Goal: Transaction & Acquisition: Purchase product/service

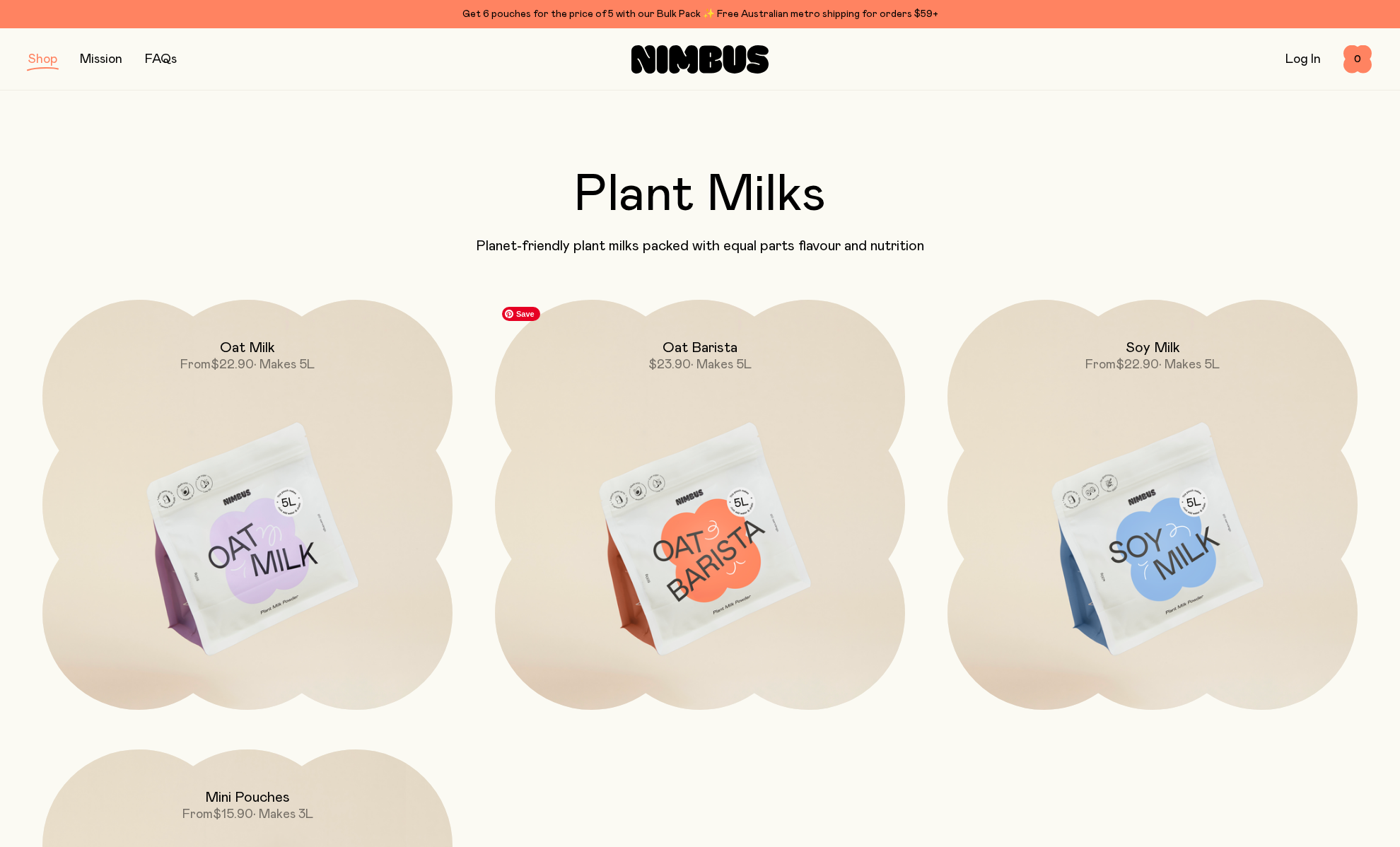
scroll to position [304, 0]
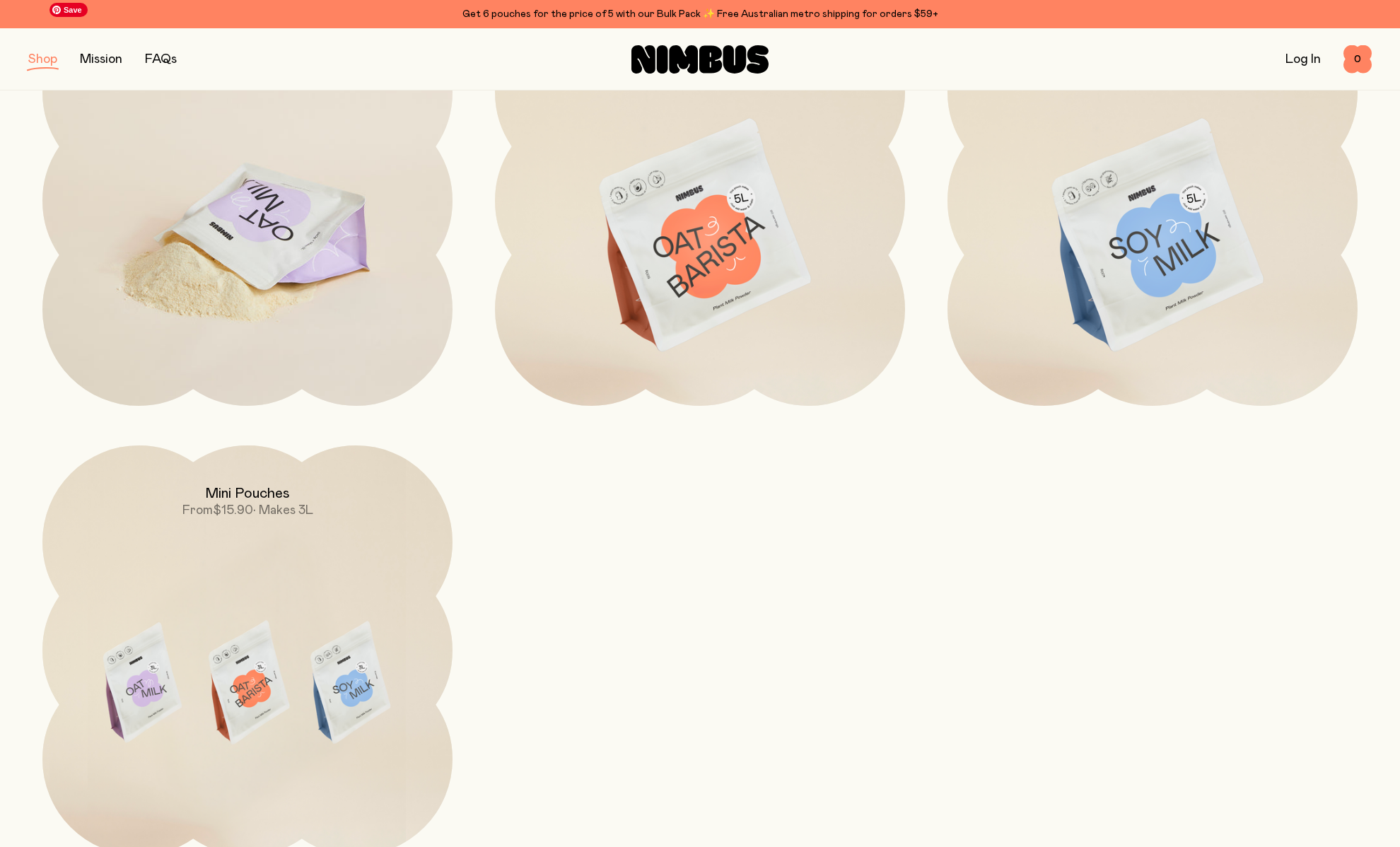
click at [292, 235] on img at bounding box center [247, 236] width 410 height 482
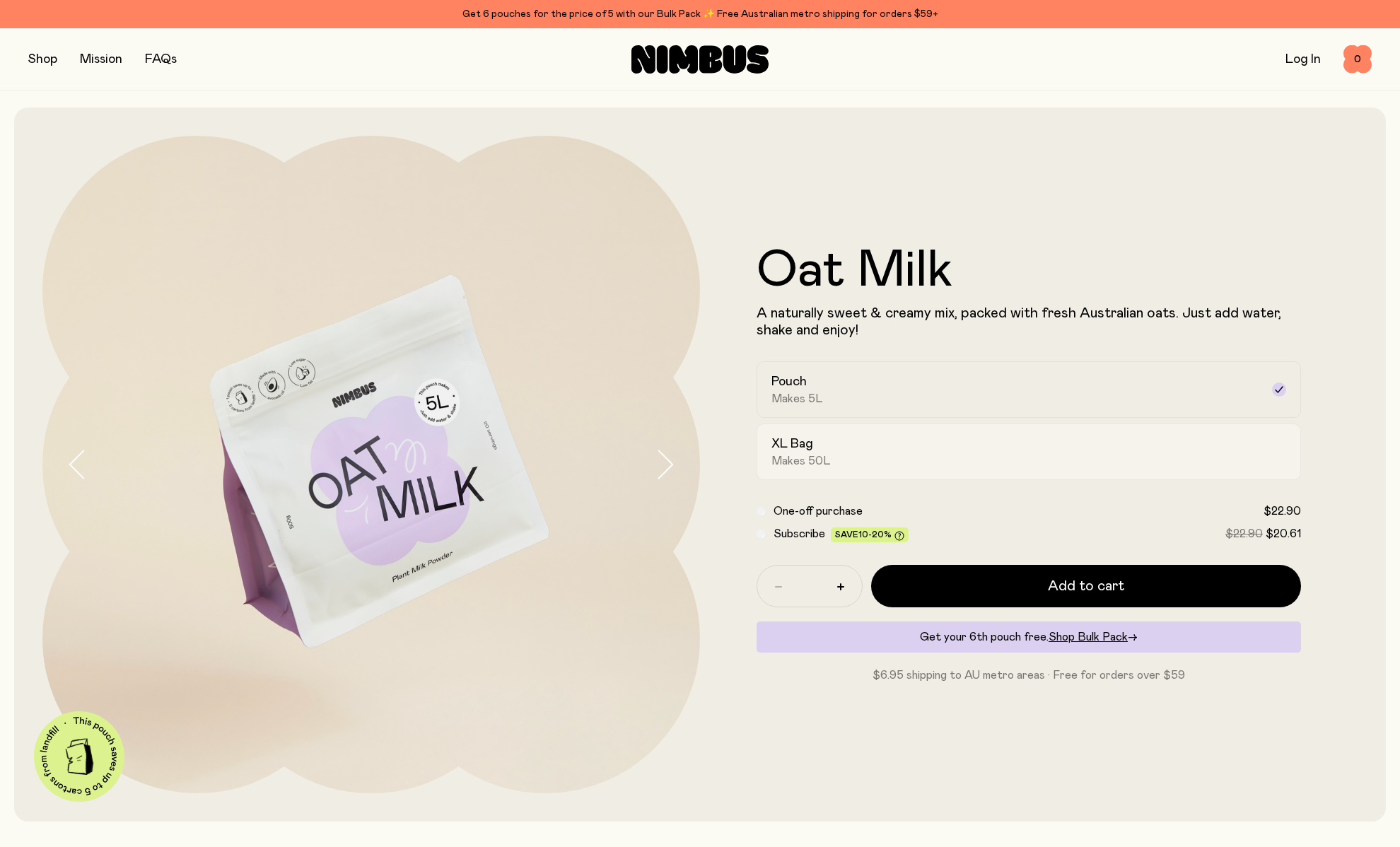
click at [885, 443] on div "XL Bag Makes 50L" at bounding box center [1016, 451] width 489 height 32
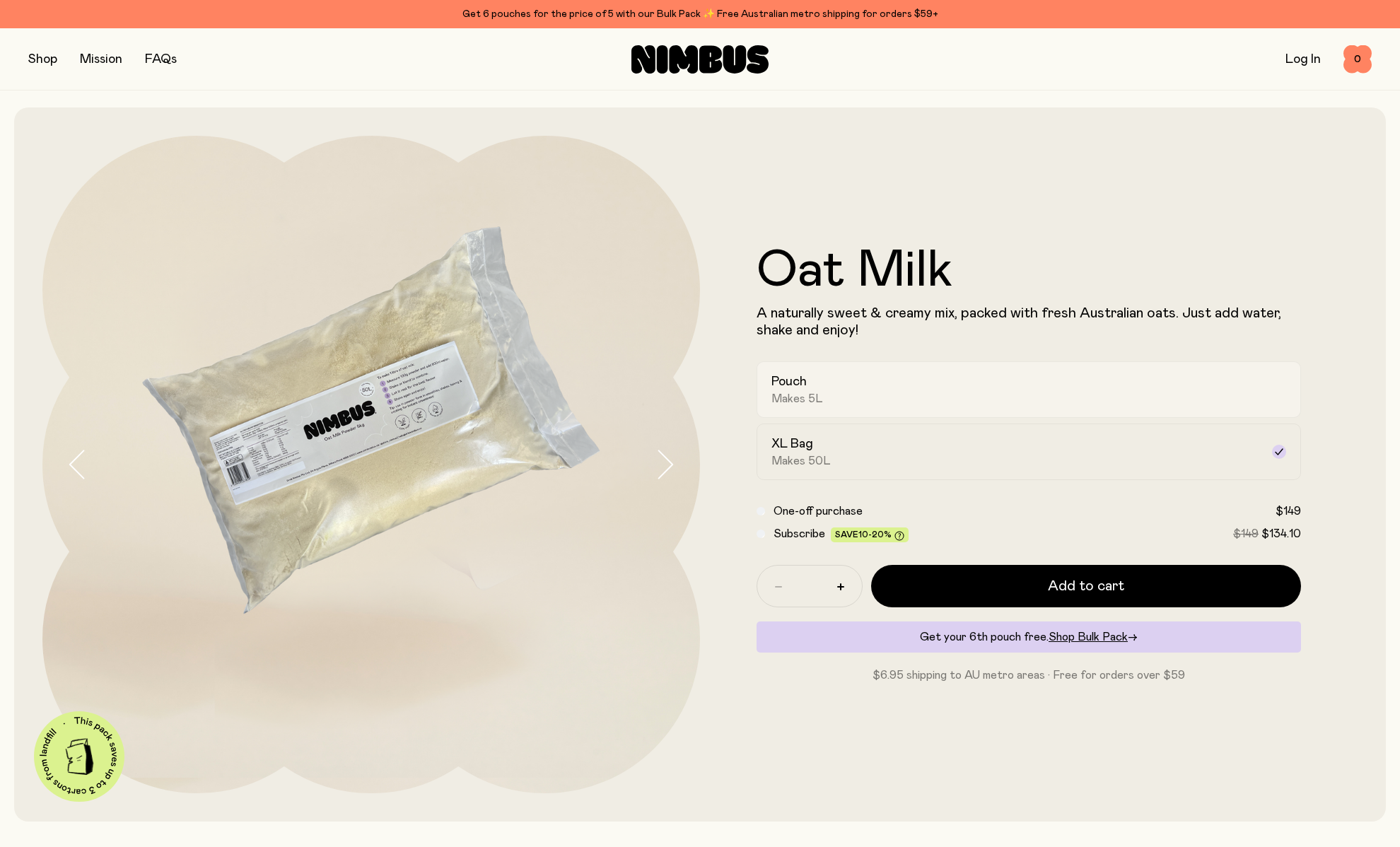
click at [885, 392] on div "Pouch Makes 5L" at bounding box center [1016, 389] width 489 height 32
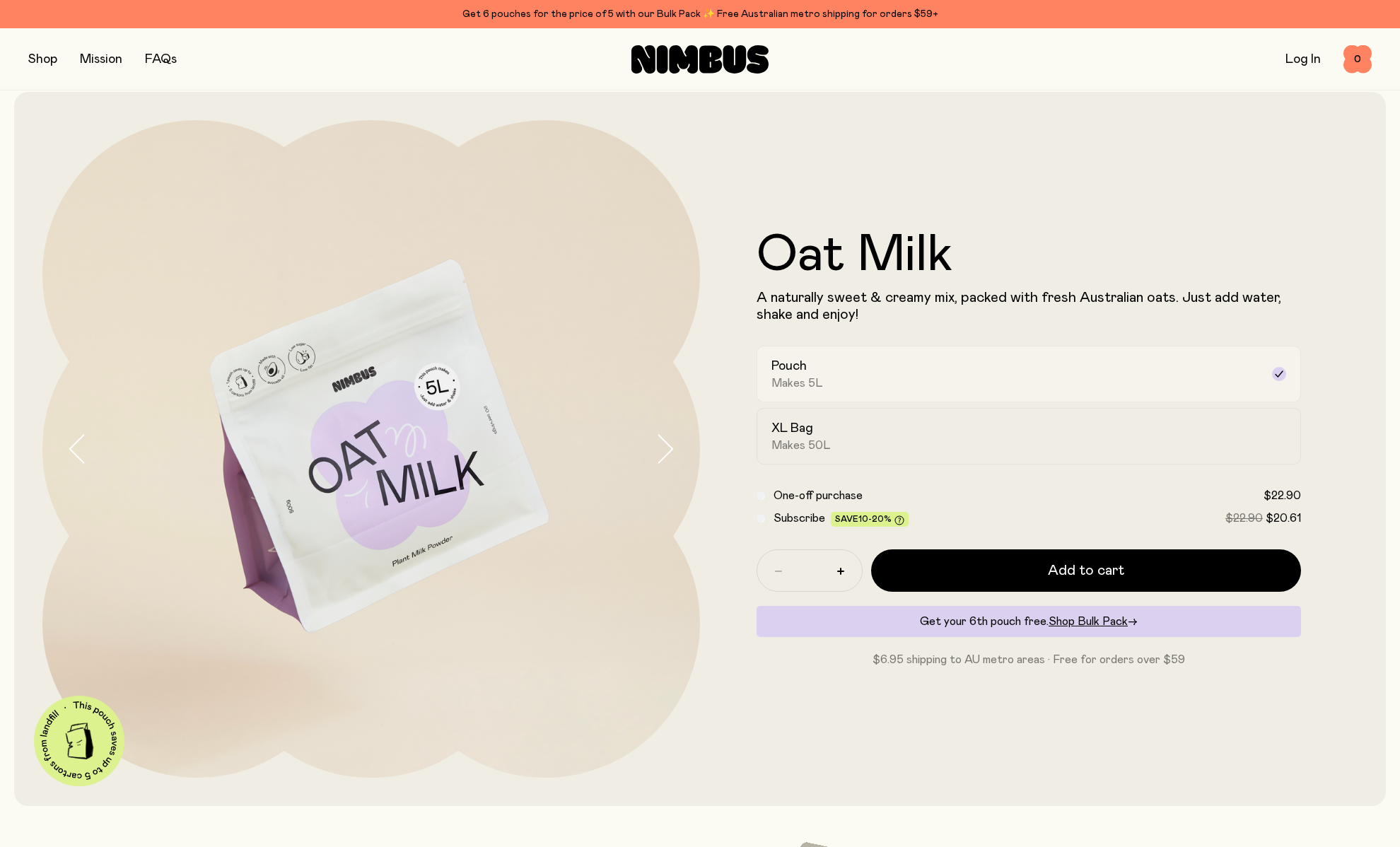
scroll to position [19, 0]
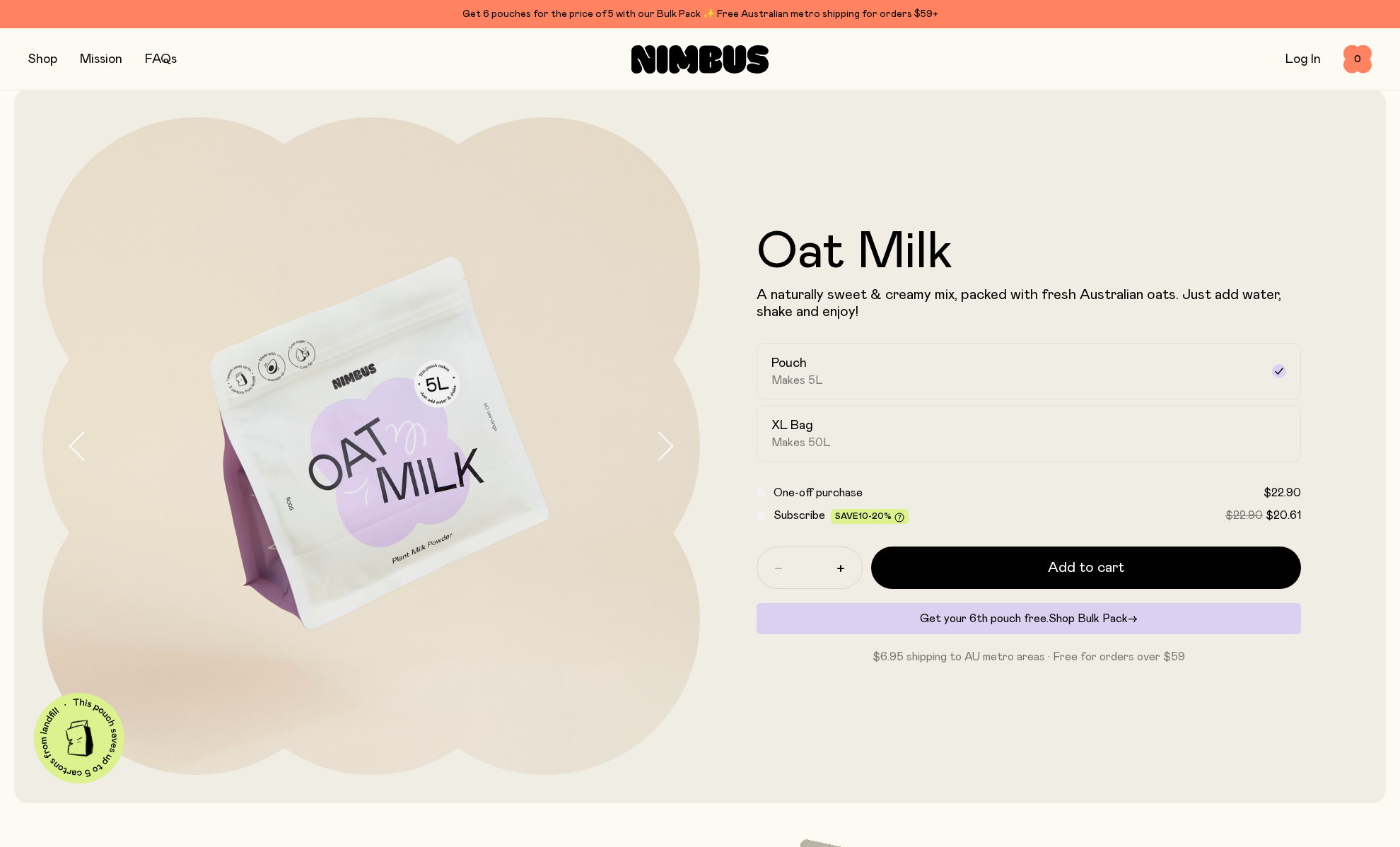
click at [1061, 618] on span "Shop Bulk Pack" at bounding box center [1088, 618] width 79 height 11
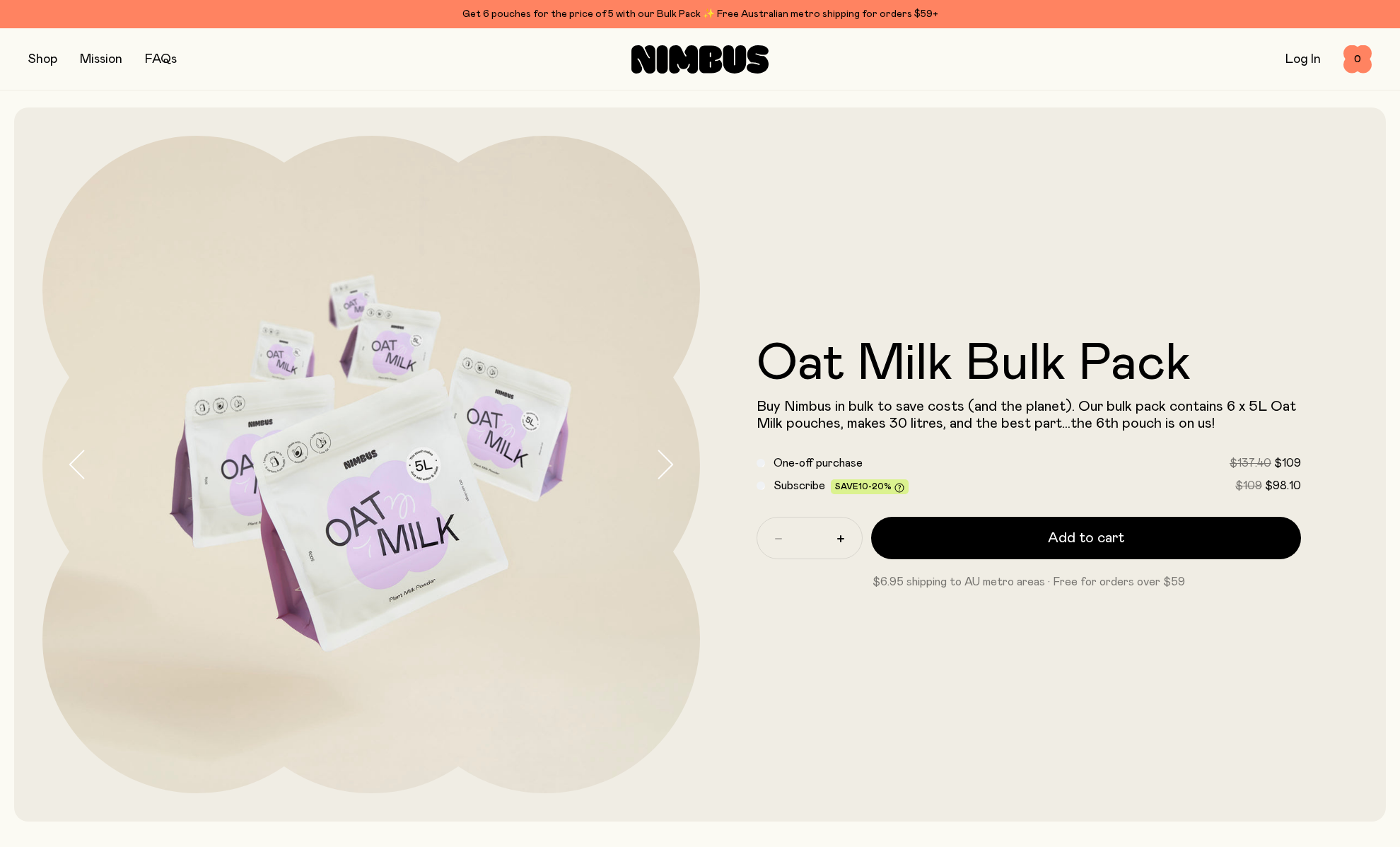
click at [1294, 49] on div "Log In" at bounding box center [1303, 59] width 35 height 19
click at [1292, 55] on link "Log In" at bounding box center [1303, 59] width 35 height 13
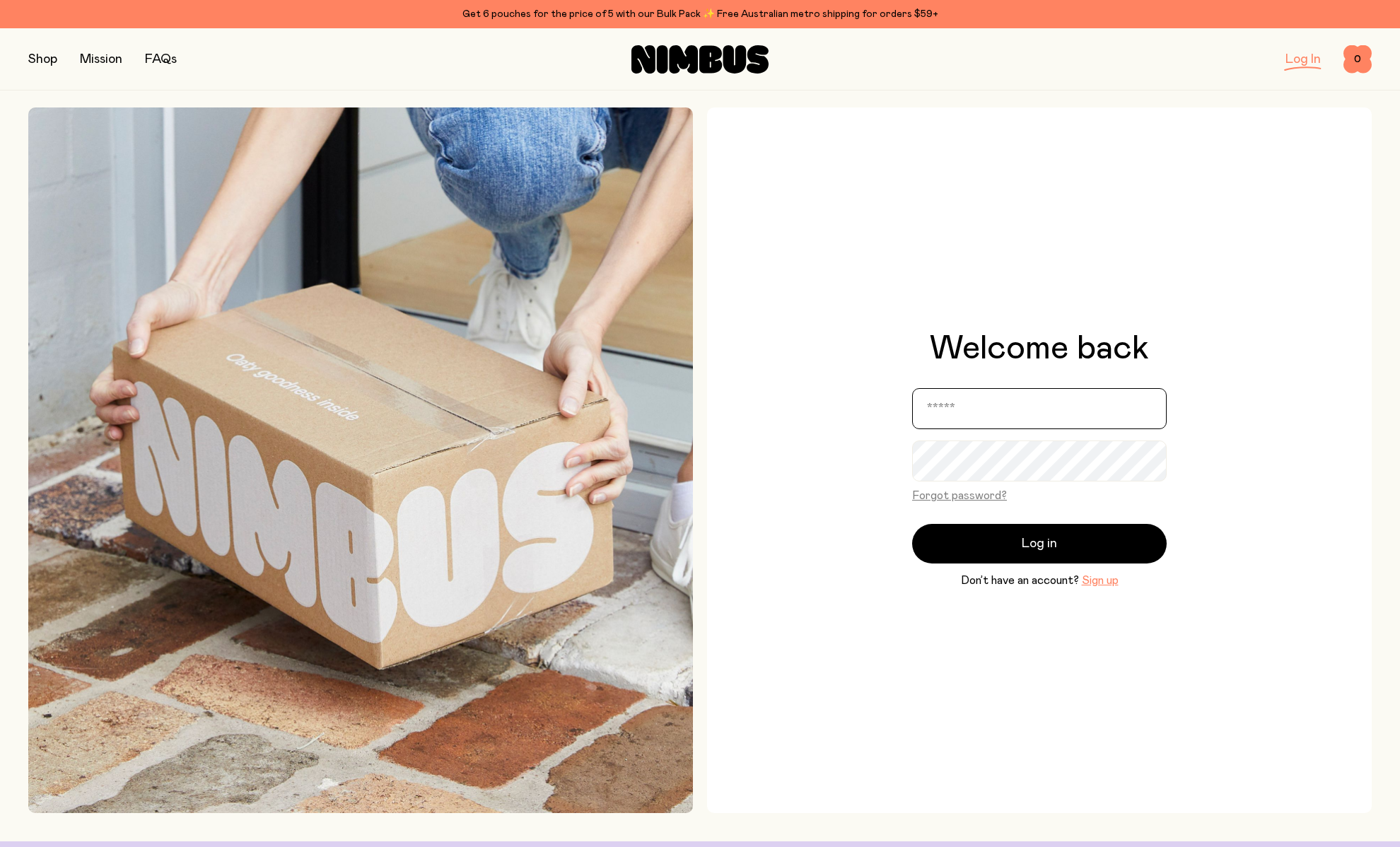
type input "**********"
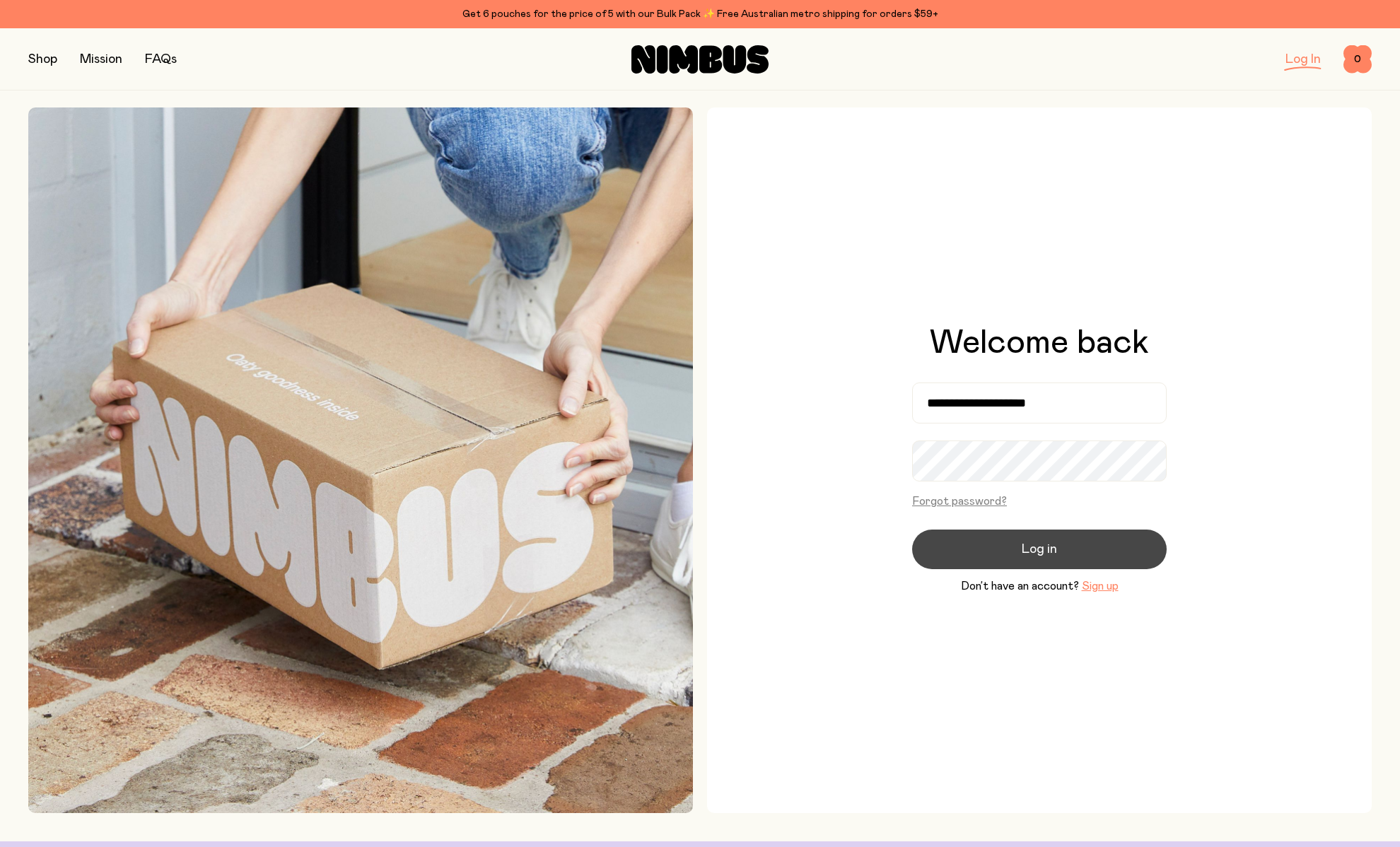
click at [1042, 543] on span "Log in" at bounding box center [1039, 549] width 35 height 19
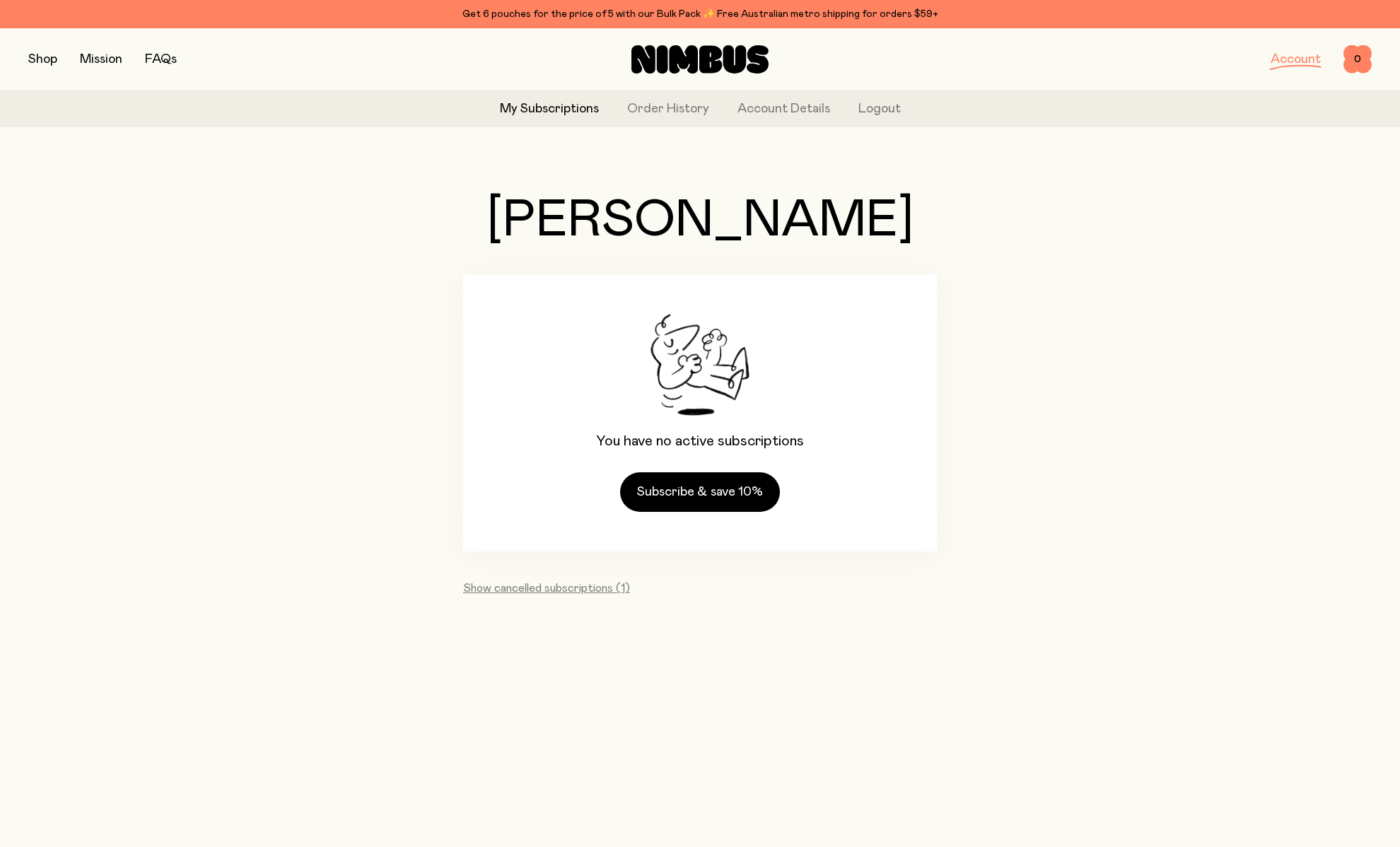
click at [671, 122] on div "My Subscriptions Order History Account Details Logout" at bounding box center [700, 109] width 1400 height 37
click at [671, 109] on link "Order History" at bounding box center [668, 109] width 82 height 19
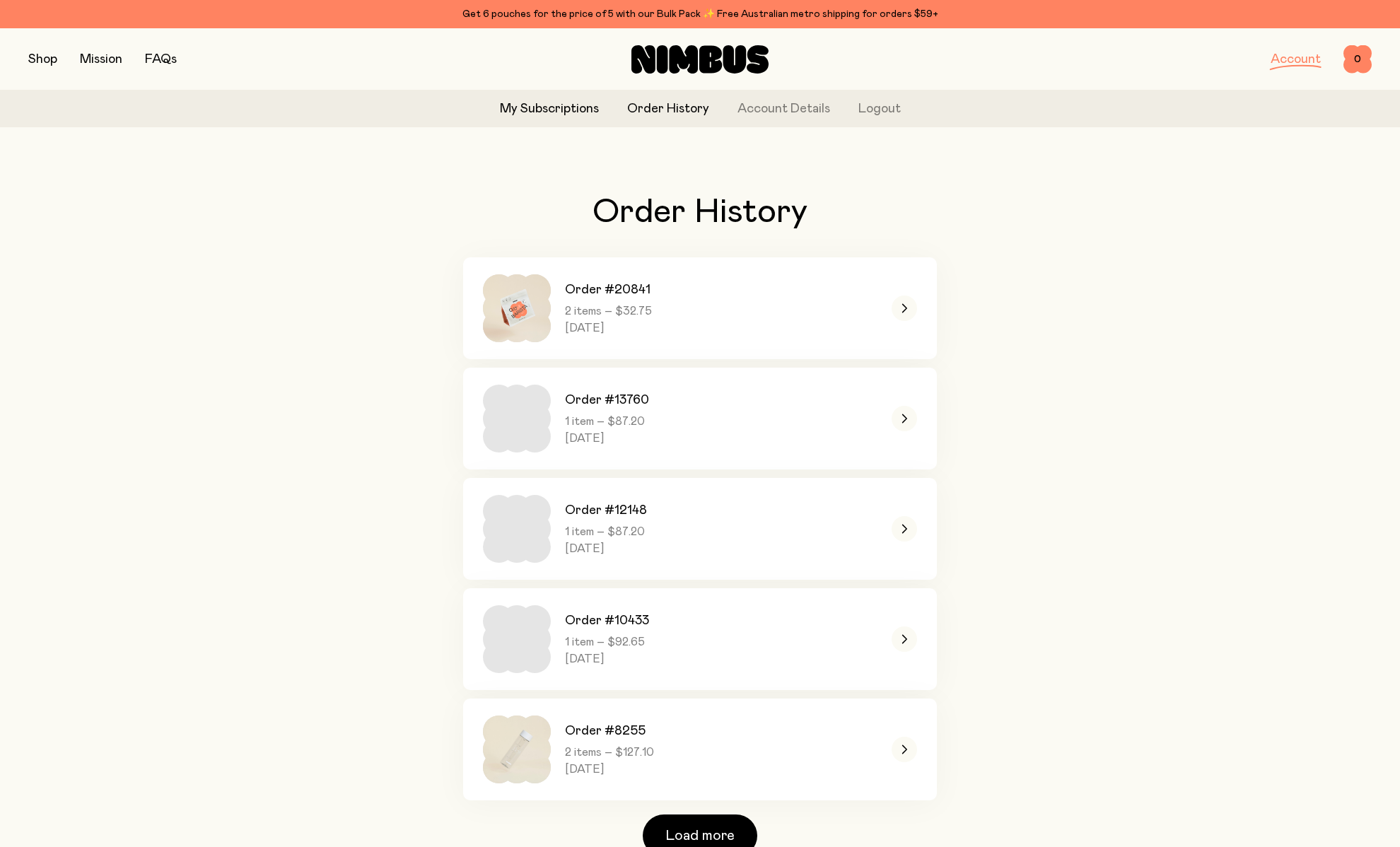
click at [562, 106] on link "My Subscriptions" at bounding box center [549, 109] width 99 height 19
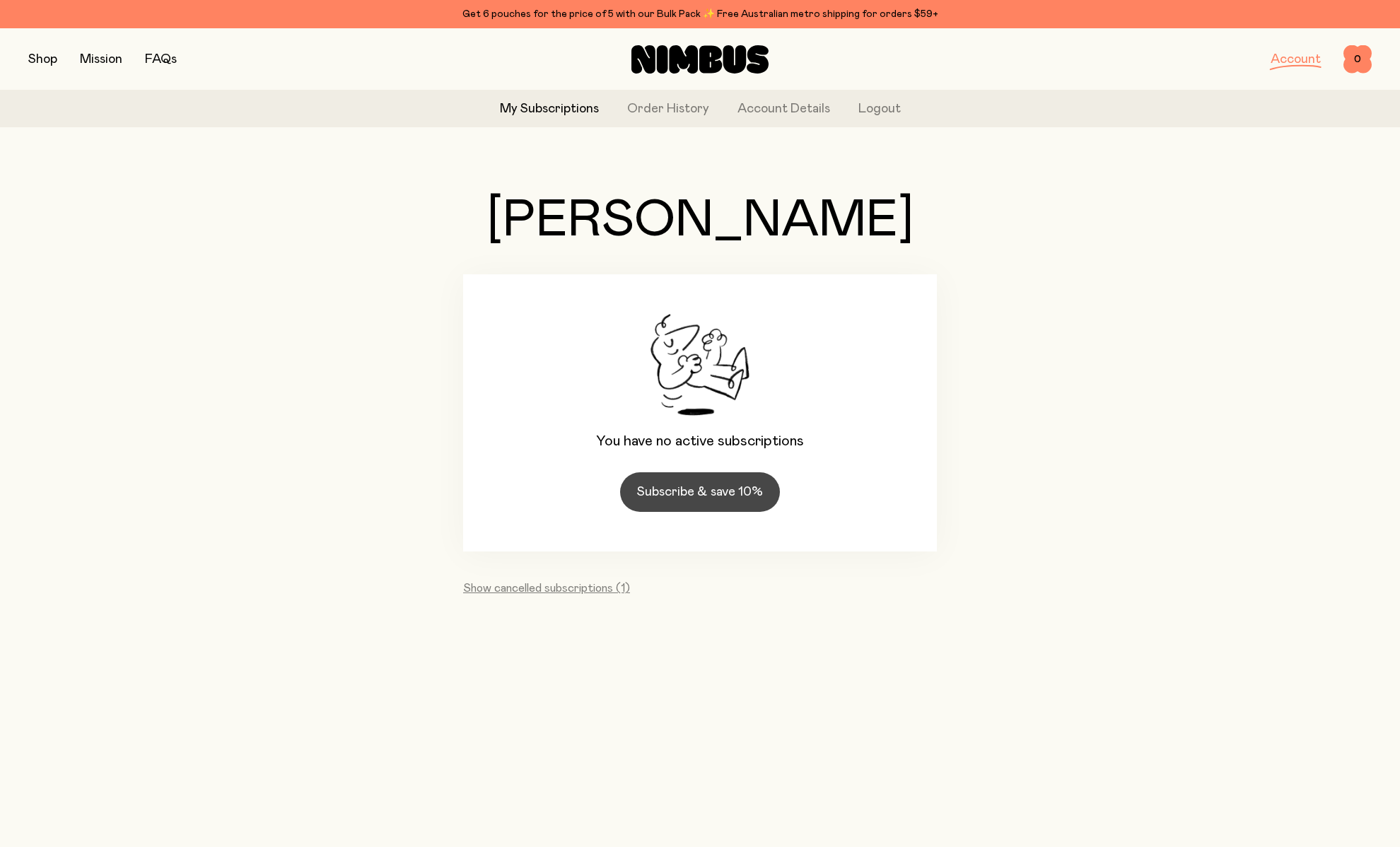
click at [699, 486] on link "Subscribe & save 10%" at bounding box center [699, 492] width 160 height 40
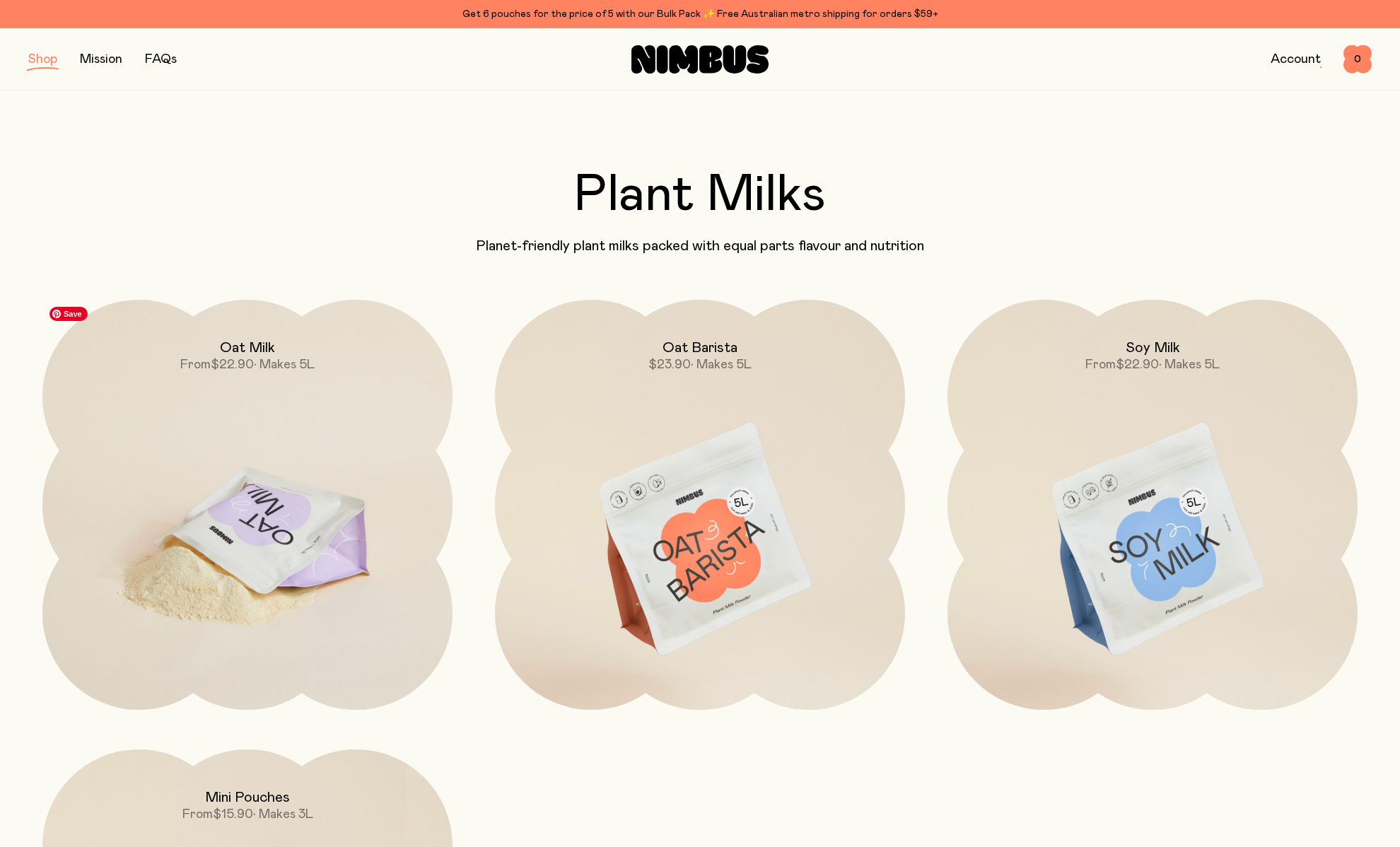
click at [325, 482] on img at bounding box center [247, 540] width 410 height 482
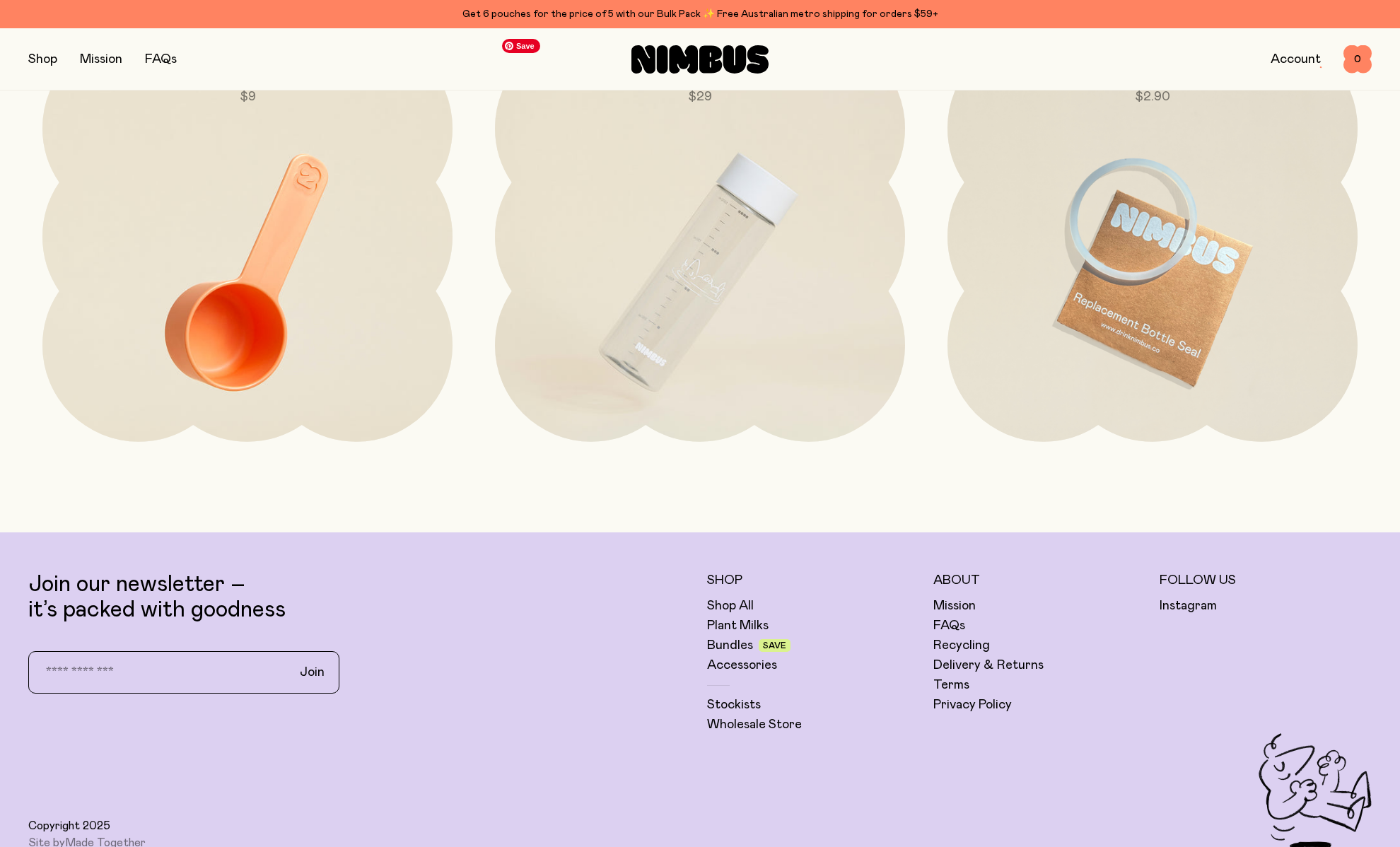
scroll to position [3801, 0]
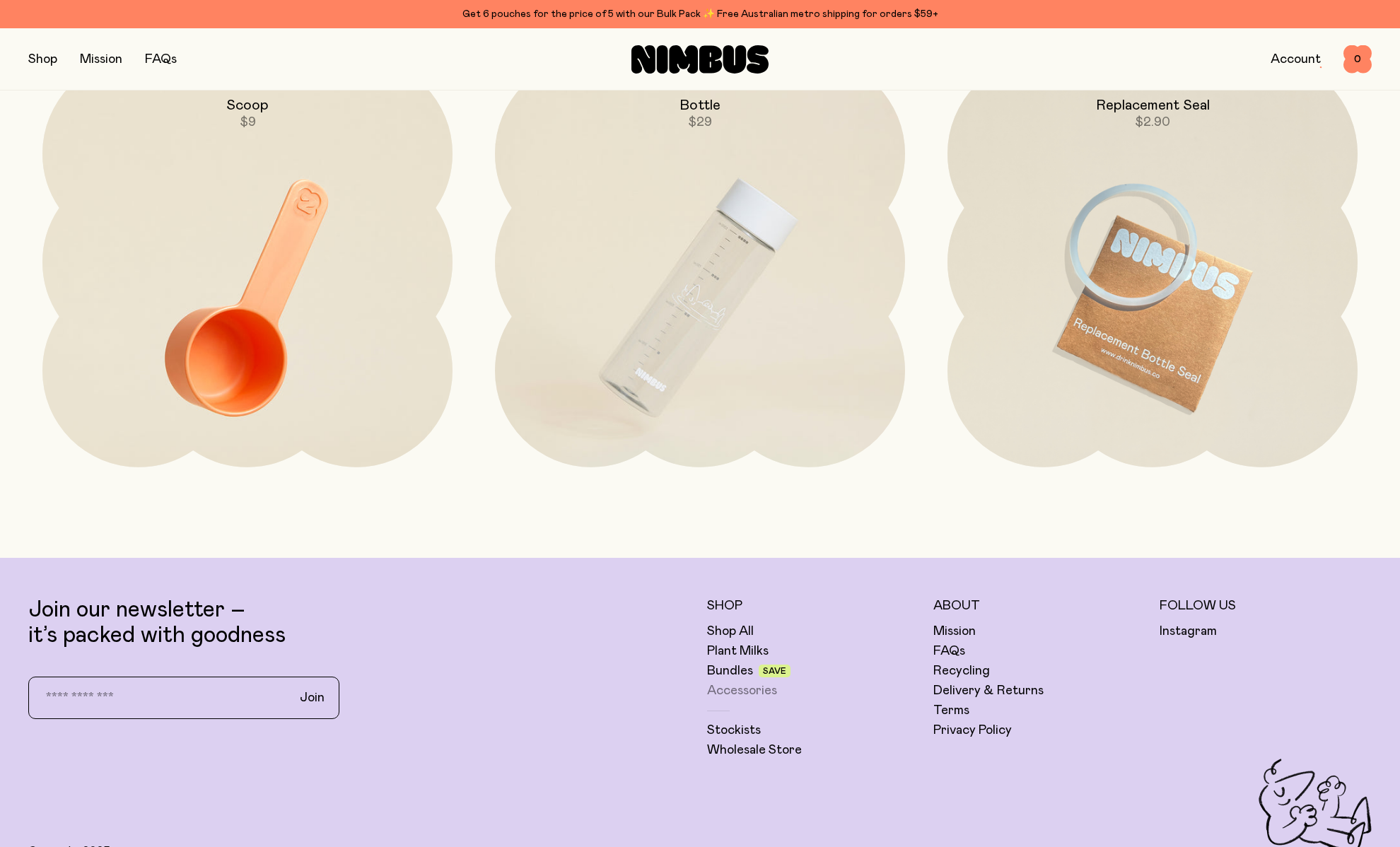
click at [740, 689] on link "Accessories" at bounding box center [741, 690] width 70 height 17
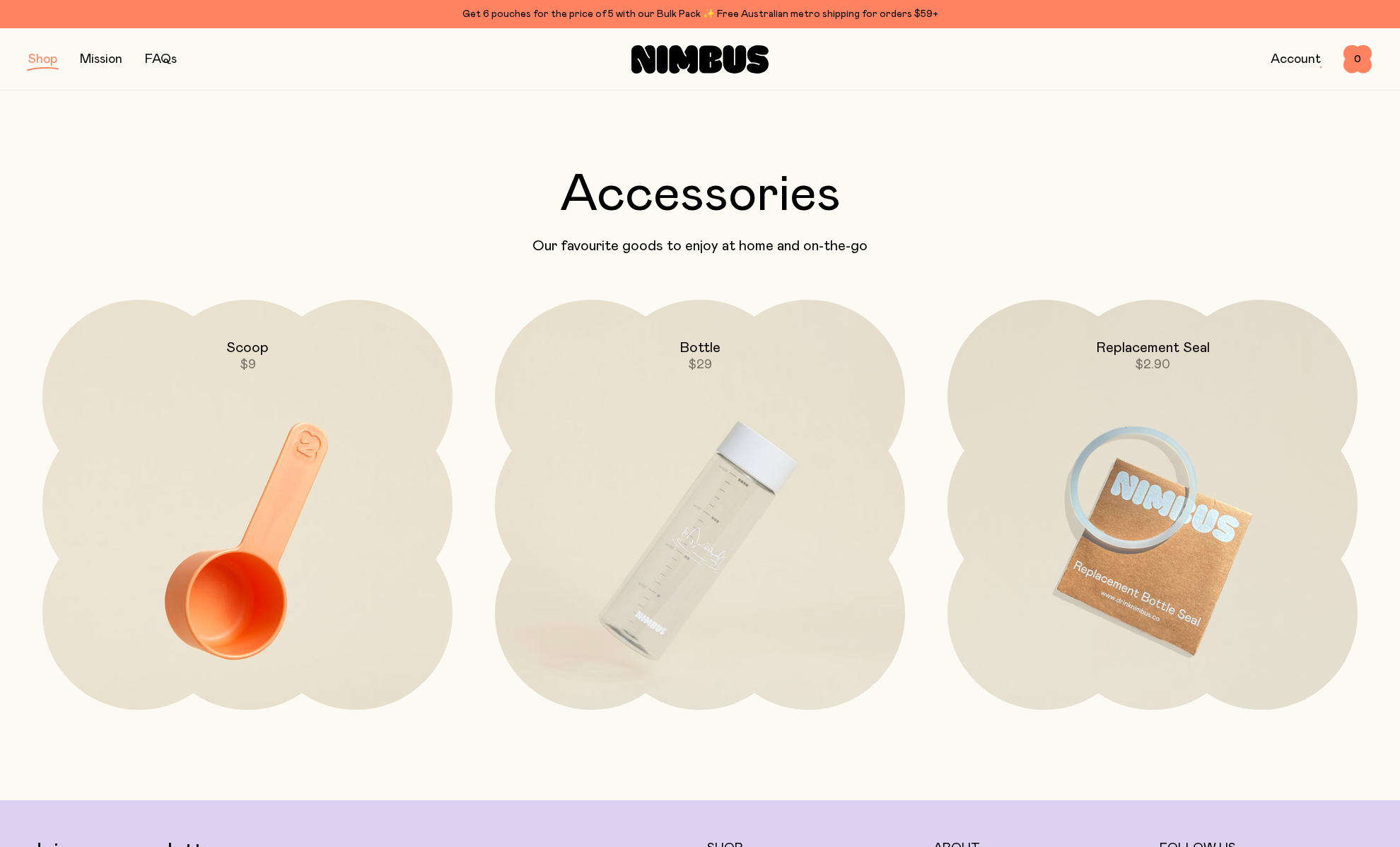
click at [562, 18] on div "Get 6 pouches for the price of 5 with our Bulk Pack ✨ Free Australian metro shi…" at bounding box center [700, 14] width 1343 height 17
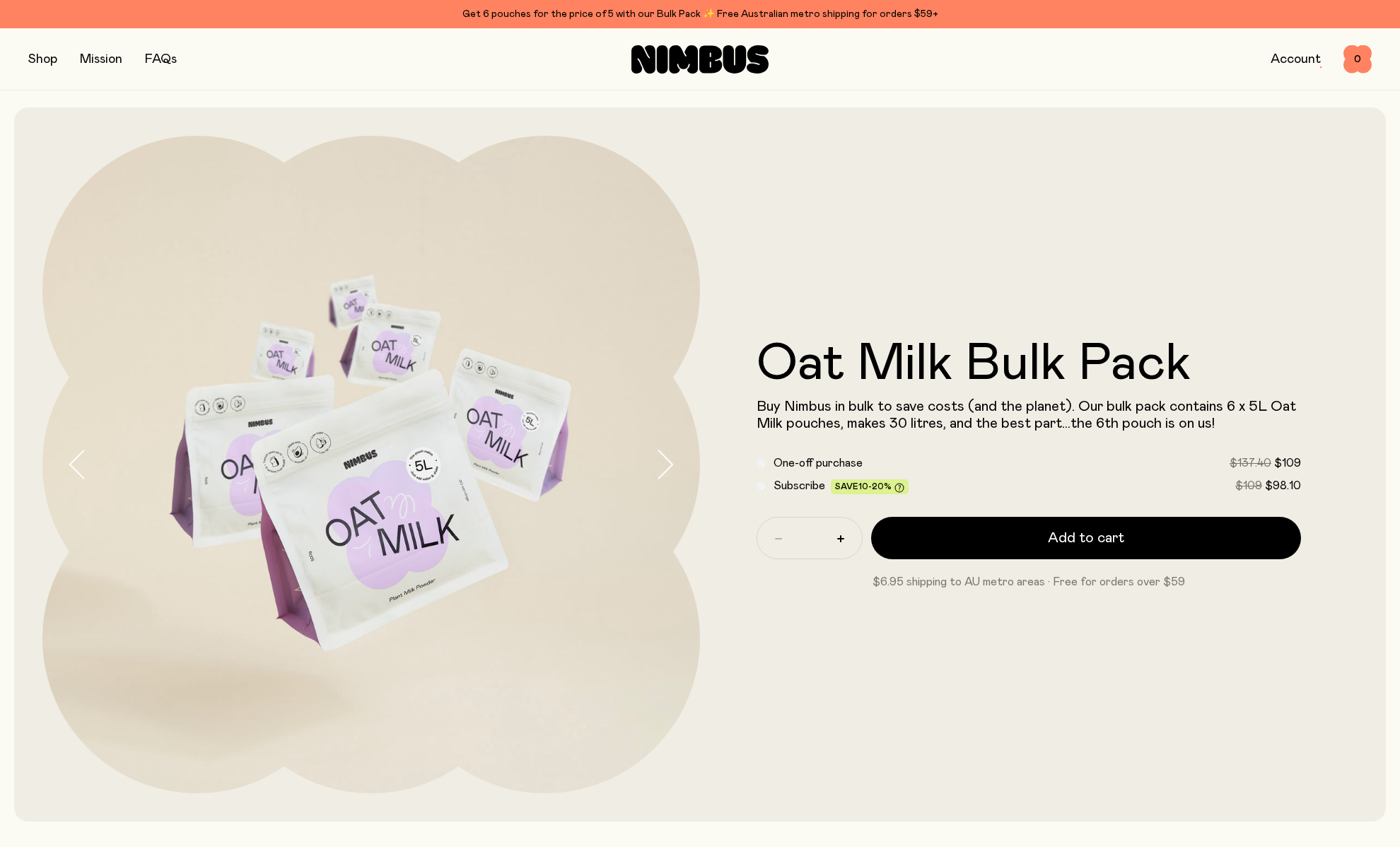
click at [793, 483] on span "Subscribe" at bounding box center [799, 486] width 52 height 11
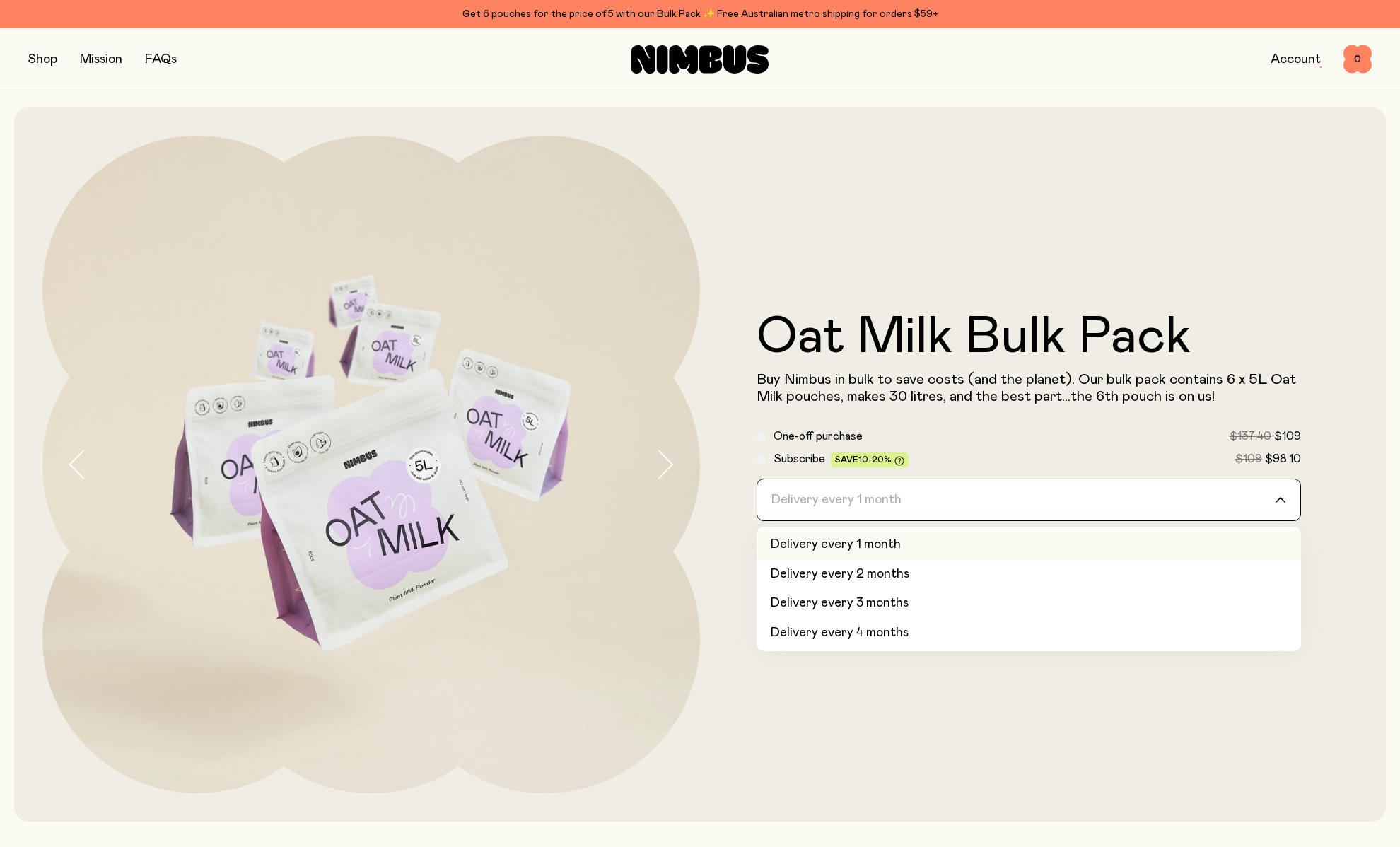
click at [1029, 504] on input "Search for option" at bounding box center [1019, 500] width 507 height 41
click at [966, 630] on li "Delivery every 6 months" at bounding box center [1028, 633] width 544 height 30
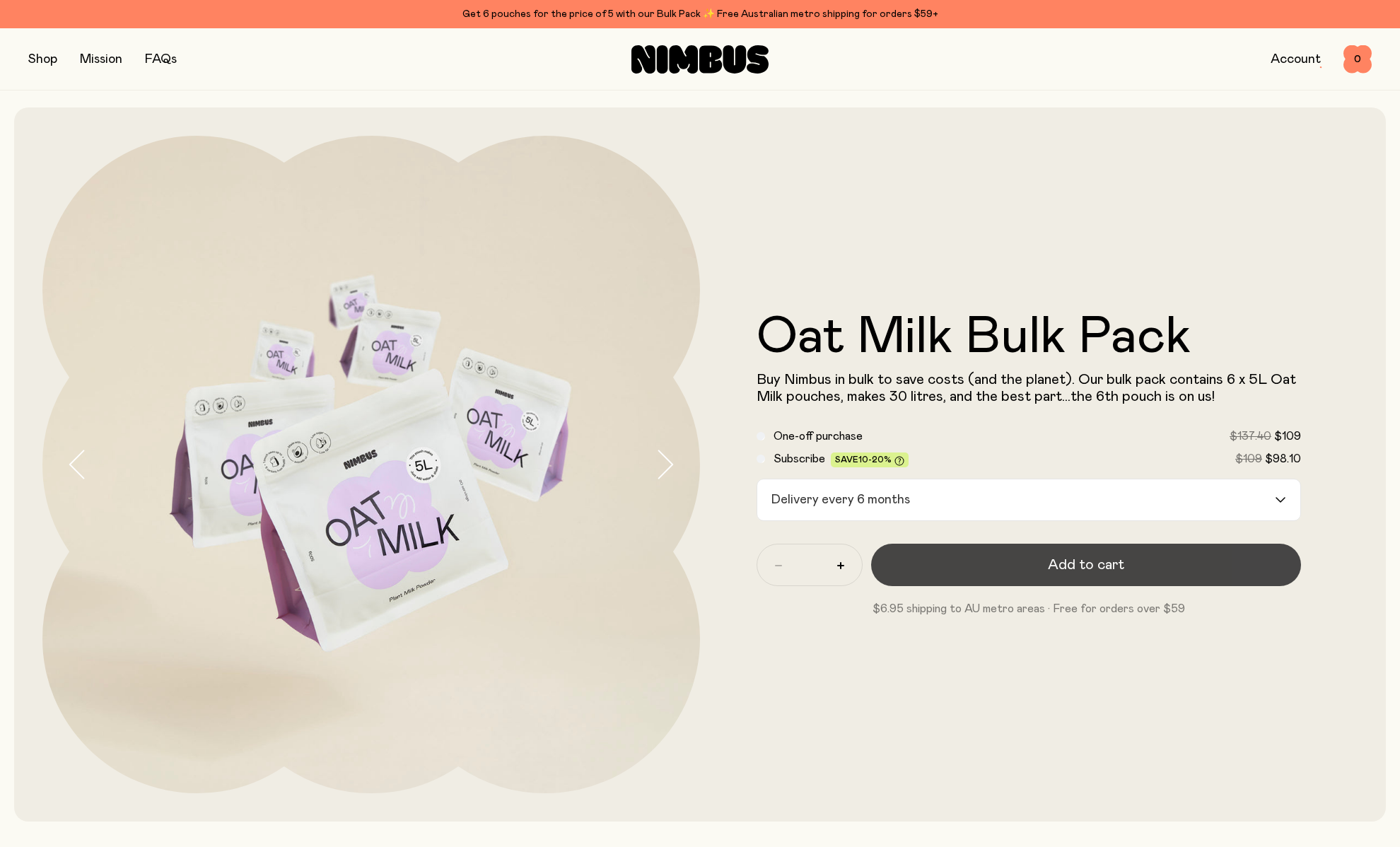
click at [1030, 557] on button "Add to cart" at bounding box center [1086, 564] width 430 height 43
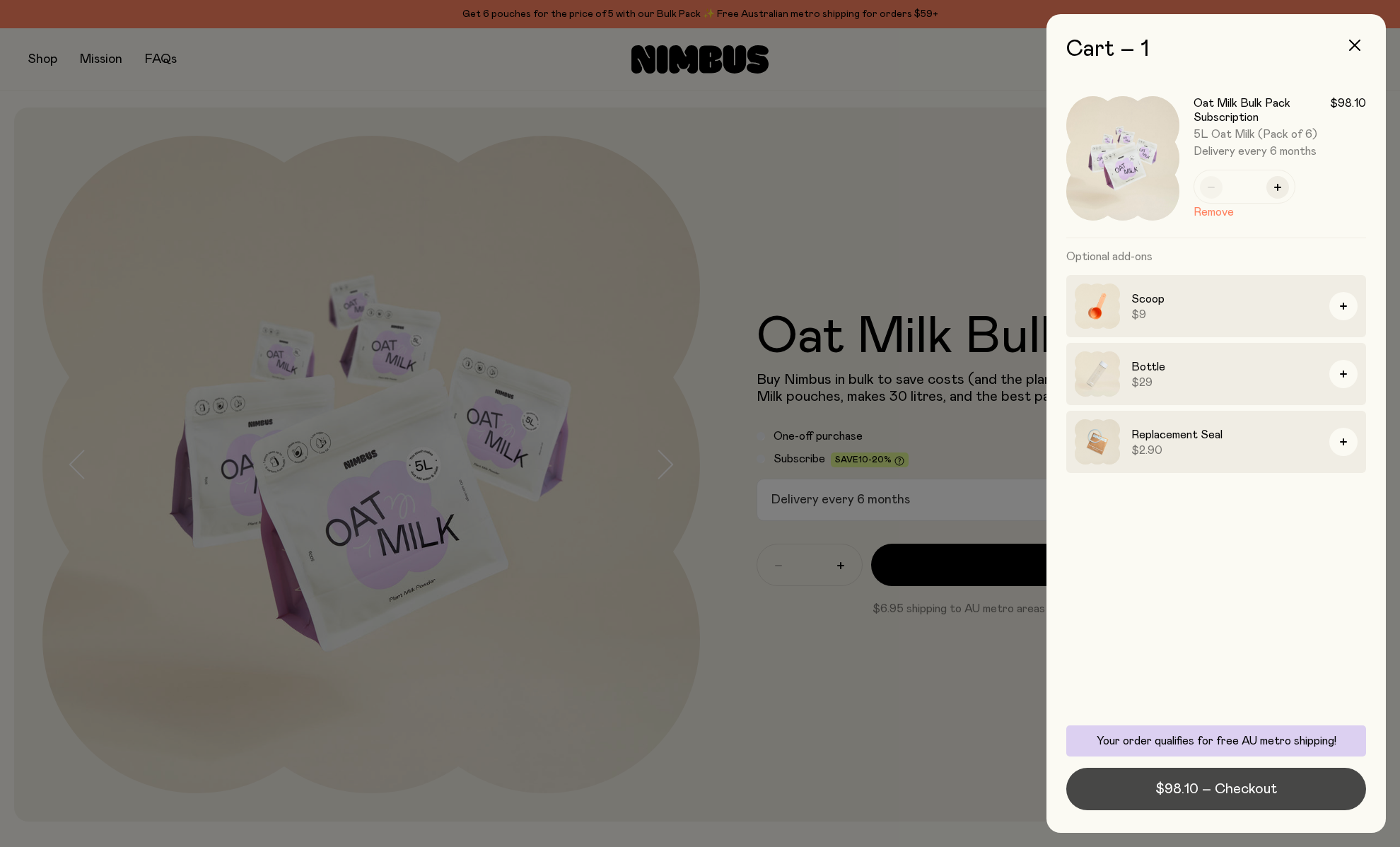
click at [1172, 796] on span "$98.10 – Checkout" at bounding box center [1216, 789] width 121 height 19
